Goal: Transaction & Acquisition: Purchase product/service

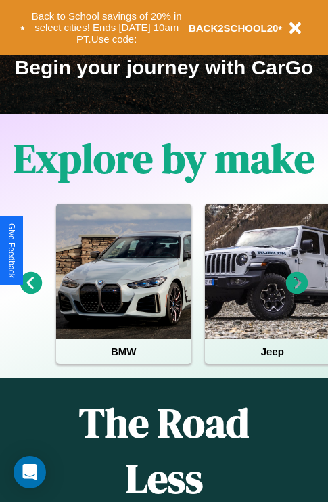
scroll to position [208, 0]
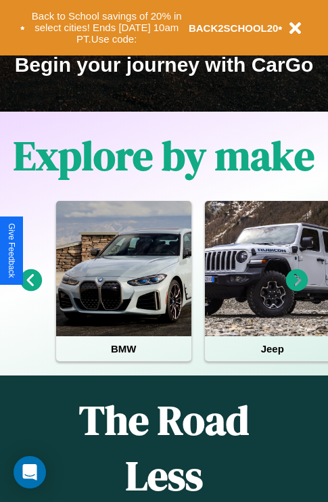
click at [297, 289] on icon at bounding box center [297, 280] width 22 height 22
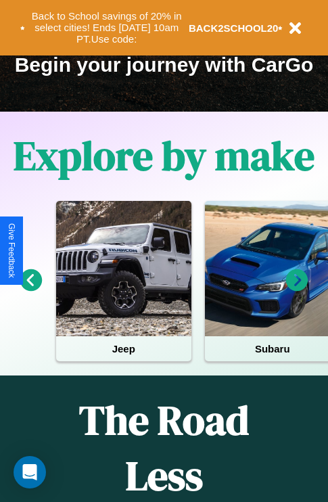
click at [30, 289] on icon at bounding box center [31, 280] width 22 height 22
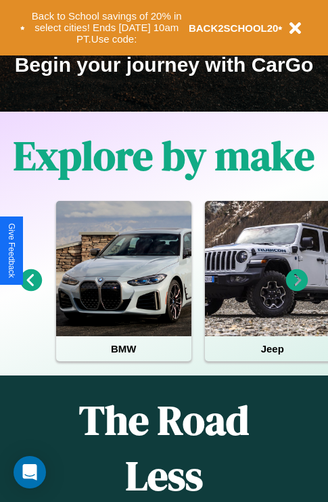
click at [297, 289] on icon at bounding box center [297, 280] width 22 height 22
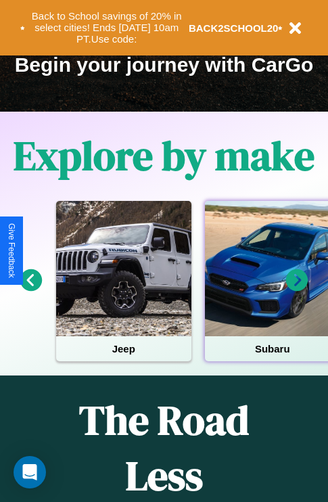
click at [271, 289] on div at bounding box center [272, 268] width 135 height 135
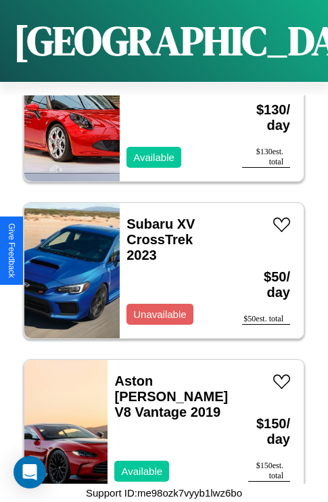
scroll to position [4755, 0]
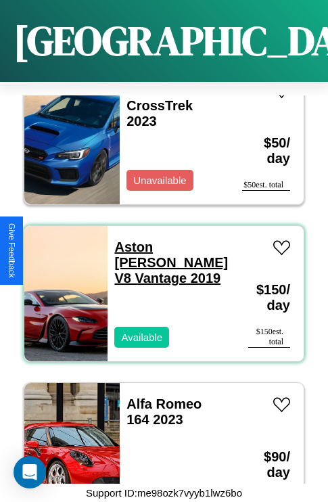
click at [164, 239] on link "Aston Martin V8 Vantage 2019" at bounding box center [171, 262] width 114 height 46
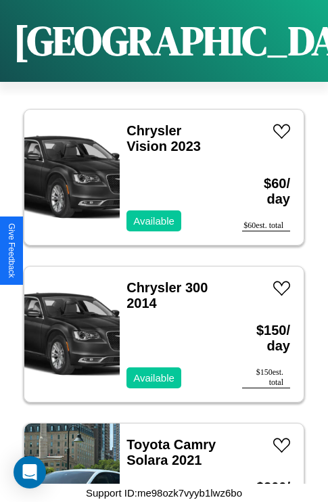
scroll to position [8989, 0]
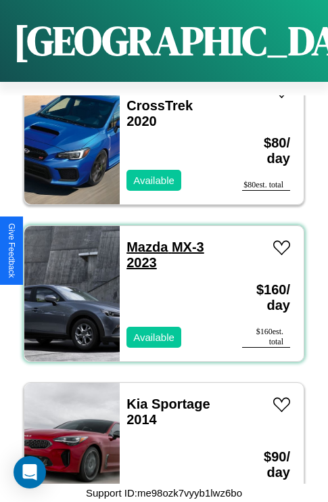
click at [143, 239] on link "Mazda MX-3 2023" at bounding box center [164, 254] width 77 height 30
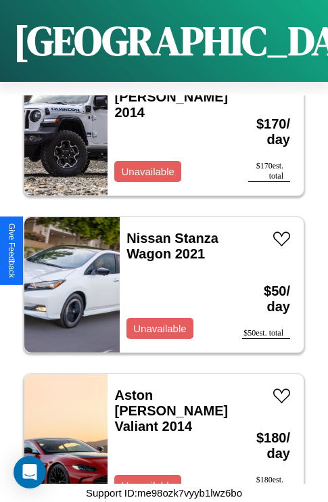
scroll to position [1148, 0]
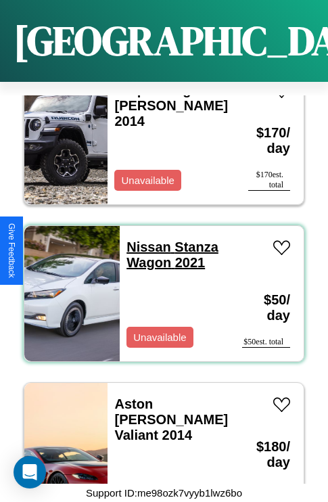
click at [145, 239] on link "Nissan Stanza Wagon 2021" at bounding box center [172, 254] width 92 height 30
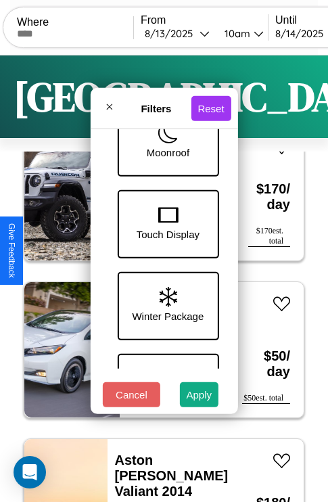
scroll to position [440, 0]
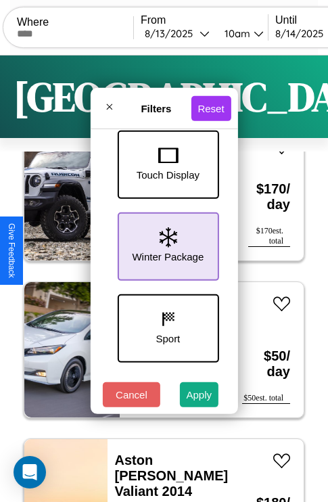
click at [166, 243] on icon at bounding box center [168, 237] width 18 height 20
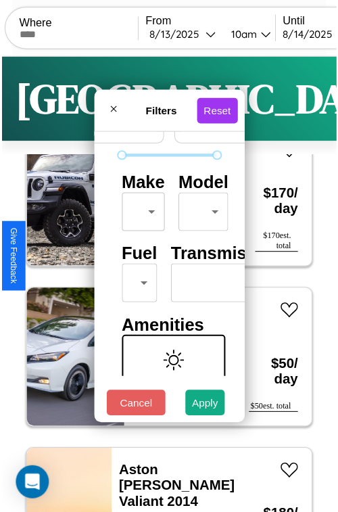
scroll to position [40, 0]
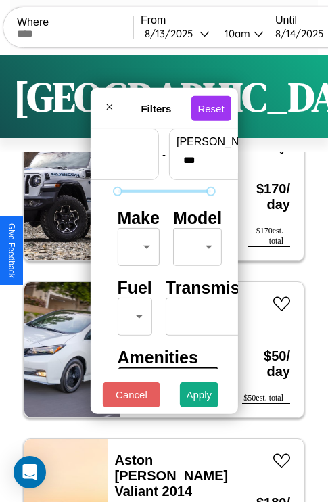
click at [136, 243] on body "CarGo Where From 8 / 13 / 2025 10am Until 8 / 14 / 2025 10am Become a Host Logi…" at bounding box center [164, 279] width 328 height 558
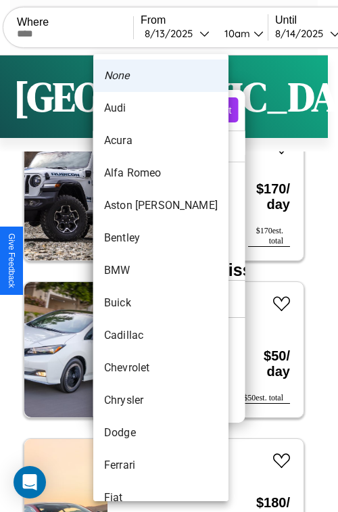
click at [135, 141] on li "Acura" at bounding box center [160, 140] width 135 height 32
type input "*****"
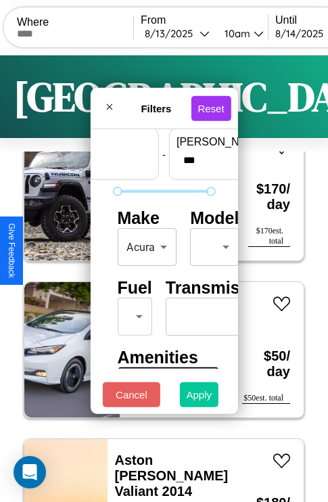
click at [199, 397] on button "Apply" at bounding box center [199, 394] width 39 height 25
